Goal: Task Accomplishment & Management: Manage account settings

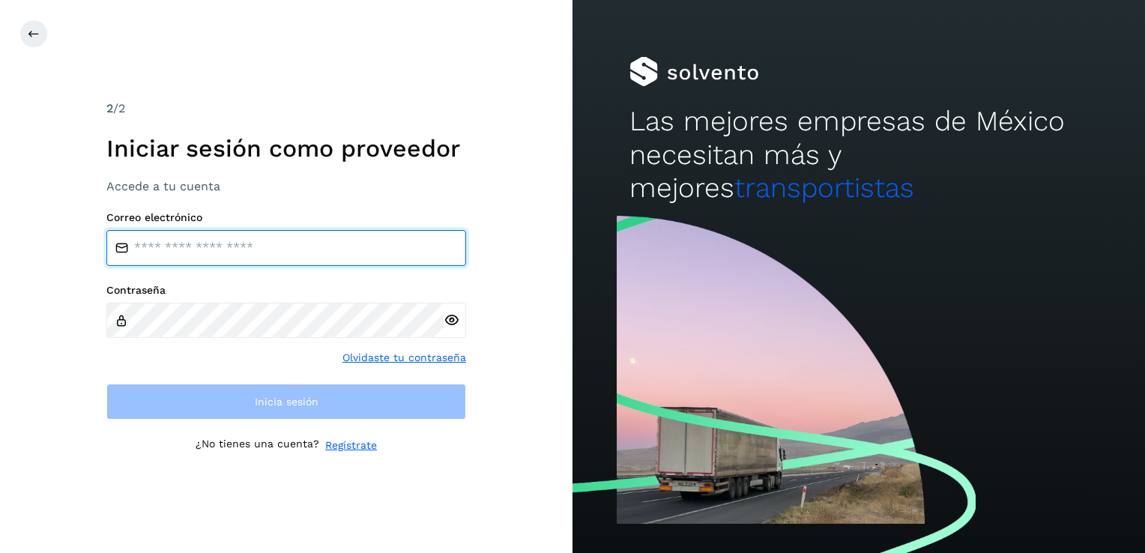
click at [297, 249] on input "email" at bounding box center [286, 248] width 360 height 36
paste input "**********"
type input "**********"
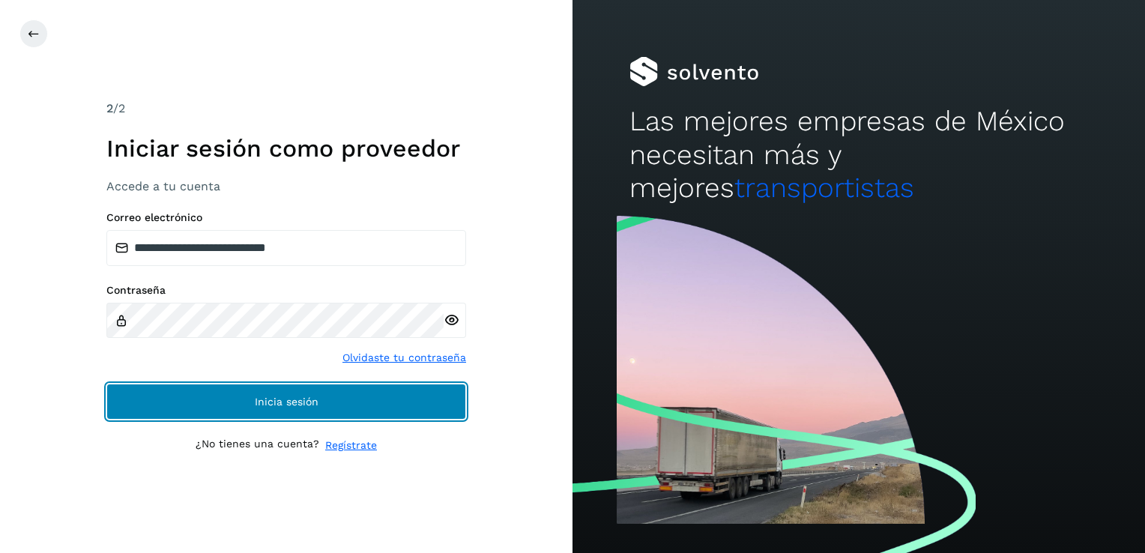
click at [302, 404] on span "Inicia sesión" at bounding box center [287, 401] width 64 height 10
